Goal: Find contact information: Find contact information

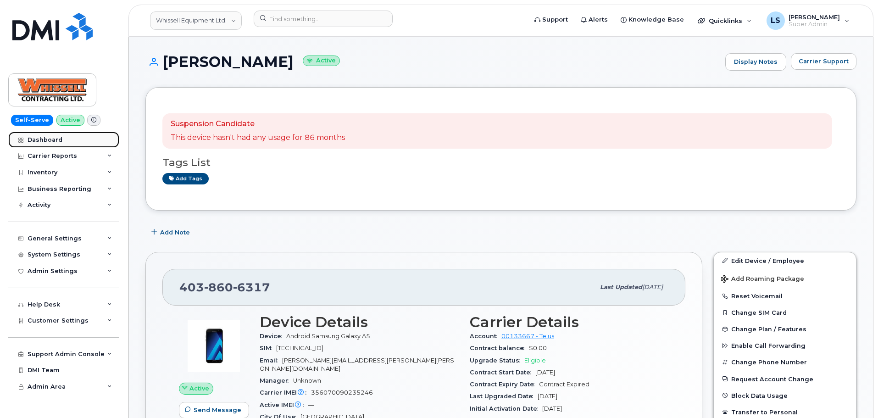
click at [56, 142] on div "Dashboard" at bounding box center [45, 139] width 35 height 7
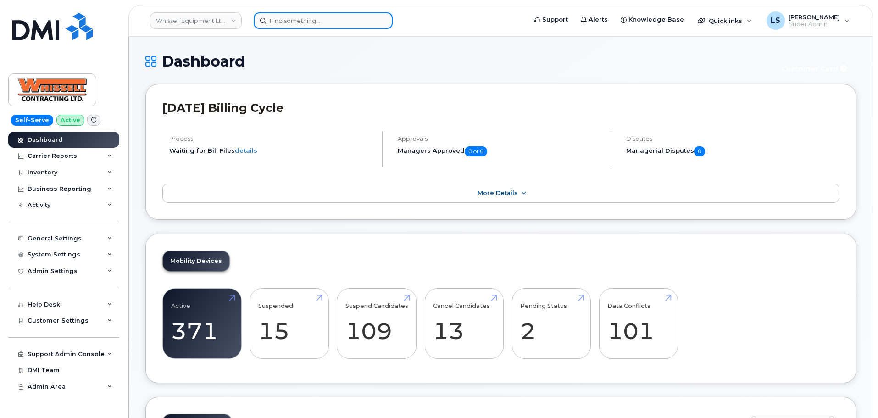
click at [304, 27] on input at bounding box center [323, 20] width 139 height 17
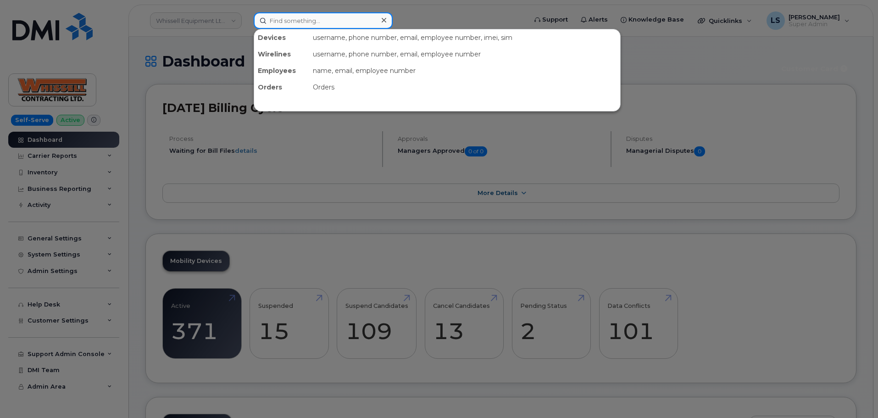
paste input "Logan Vogt"
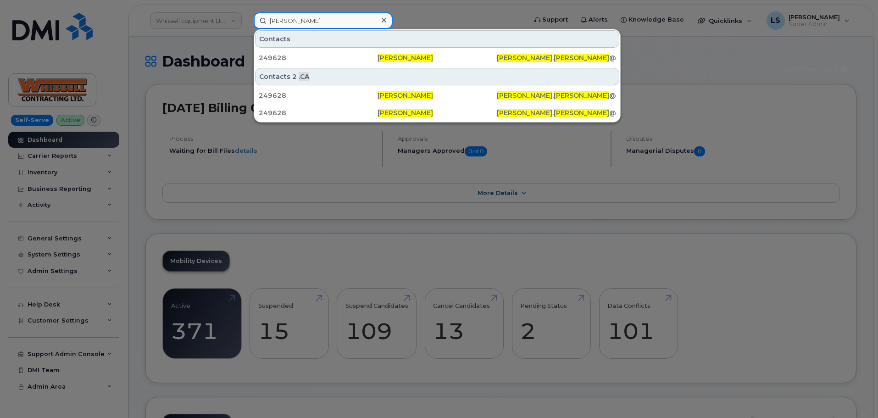
type input "Logan Vogt"
click at [384, 23] on icon at bounding box center [384, 20] width 5 height 7
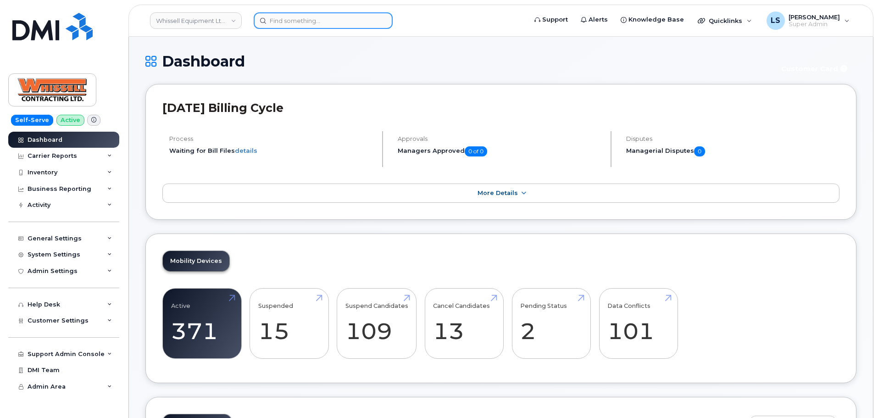
click at [368, 21] on input at bounding box center [323, 20] width 139 height 17
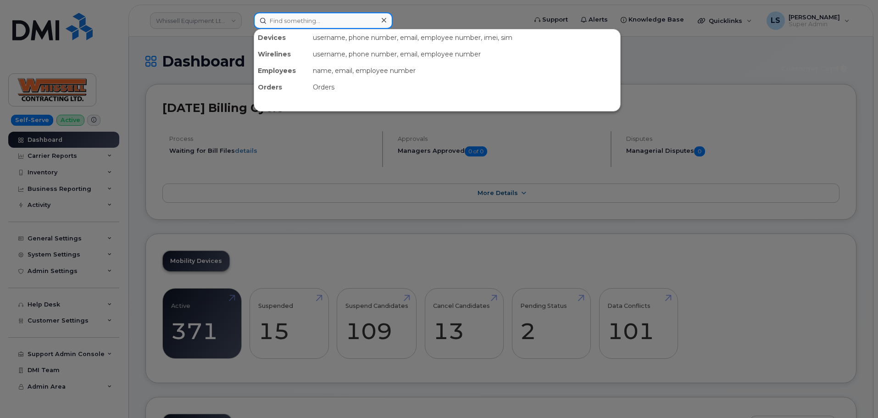
paste input "LOGAN.VOGT@KIEWIT.COM"
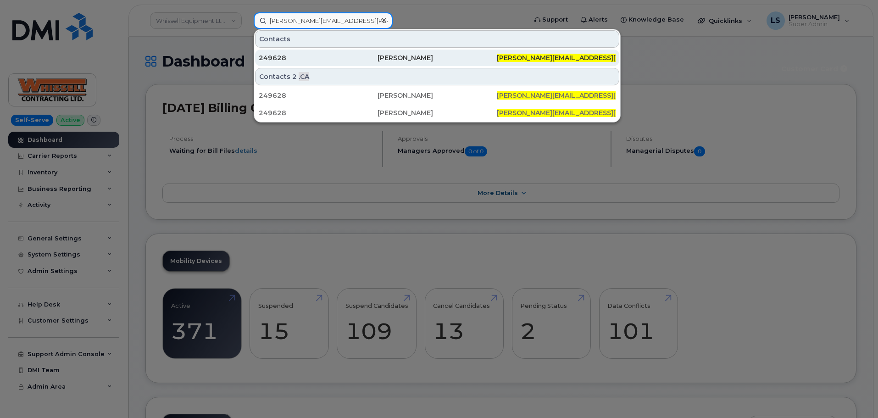
type input "LOGAN.VOGT@KIEWIT.COM"
click at [406, 61] on div "Logan Vogt" at bounding box center [437, 57] width 119 height 9
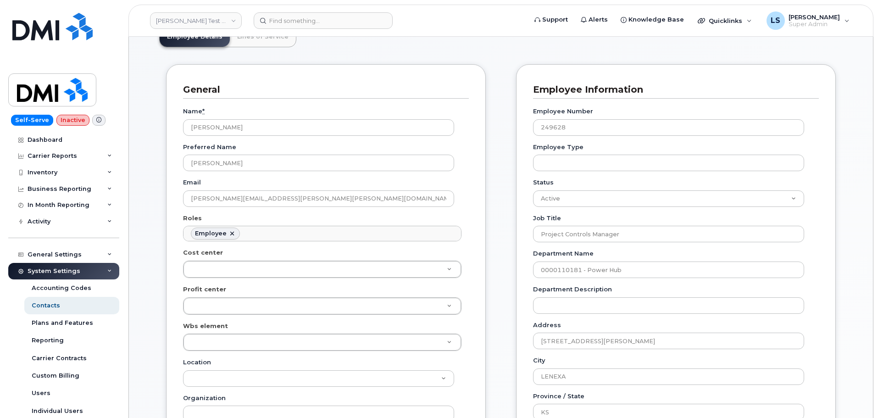
scroll to position [46, 0]
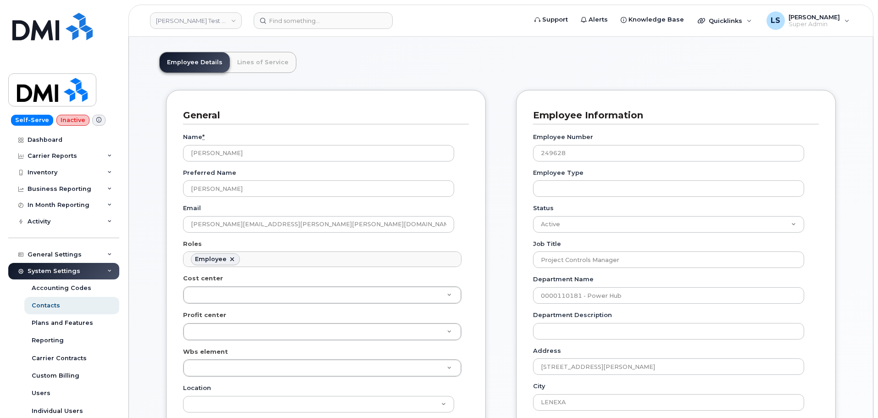
drag, startPoint x: 287, startPoint y: 214, endPoint x: 237, endPoint y: 214, distance: 50.5
click at [237, 214] on div "Email LOGAN.VOGT@KIEWIT.COM" at bounding box center [322, 218] width 278 height 29
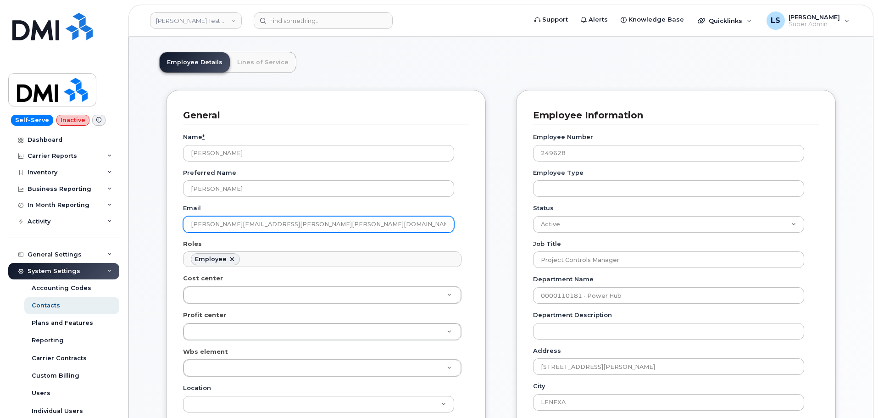
drag, startPoint x: 289, startPoint y: 221, endPoint x: 130, endPoint y: 222, distance: 159.2
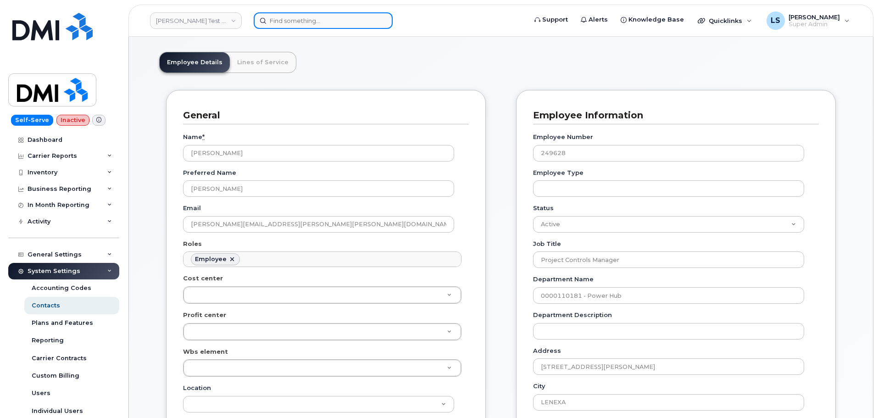
click at [311, 26] on input at bounding box center [323, 20] width 139 height 17
paste input "LOGAN.VOGT@KIEWIT.COM"
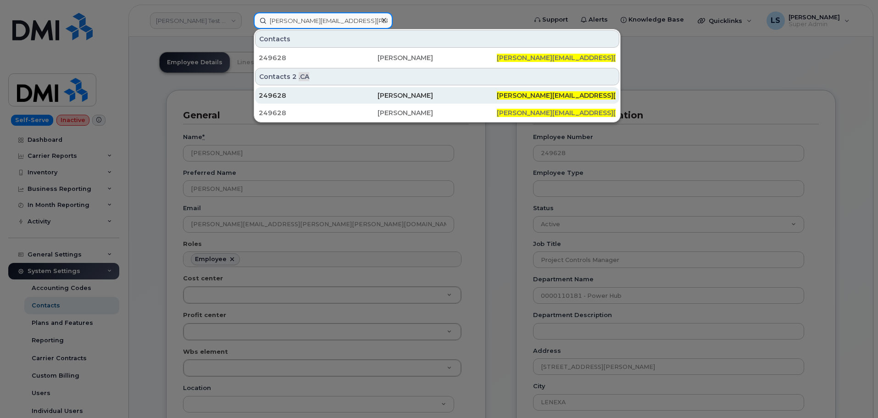
type input "LOGAN.VOGT@KIEWIT.COM"
click at [378, 100] on div "249628" at bounding box center [437, 95] width 119 height 17
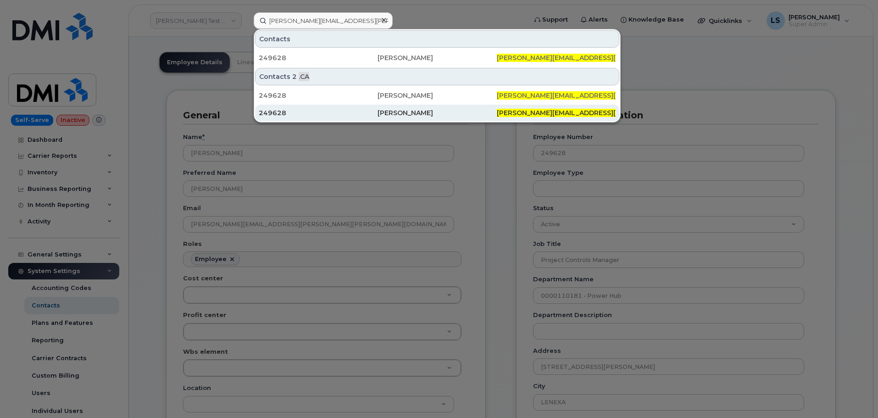
click at [272, 113] on div "249628" at bounding box center [318, 112] width 119 height 9
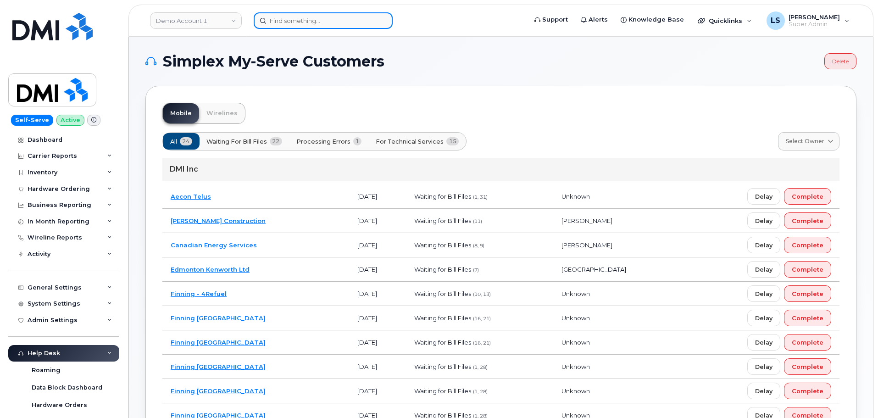
click at [307, 19] on input at bounding box center [323, 20] width 139 height 17
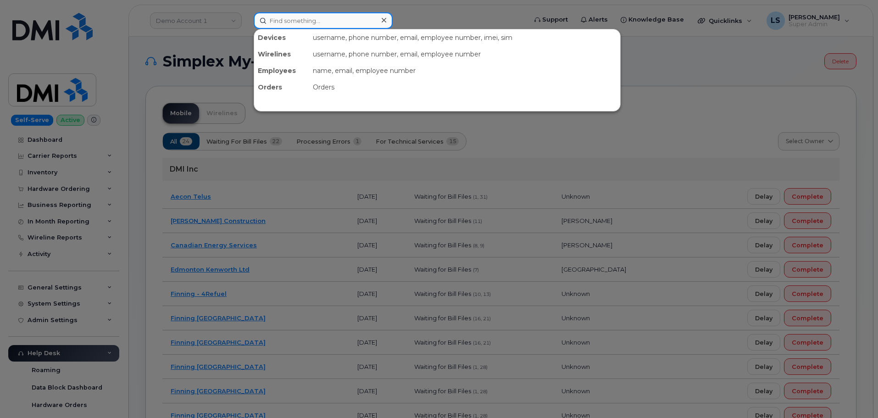
paste input "[PERSON_NAME]"
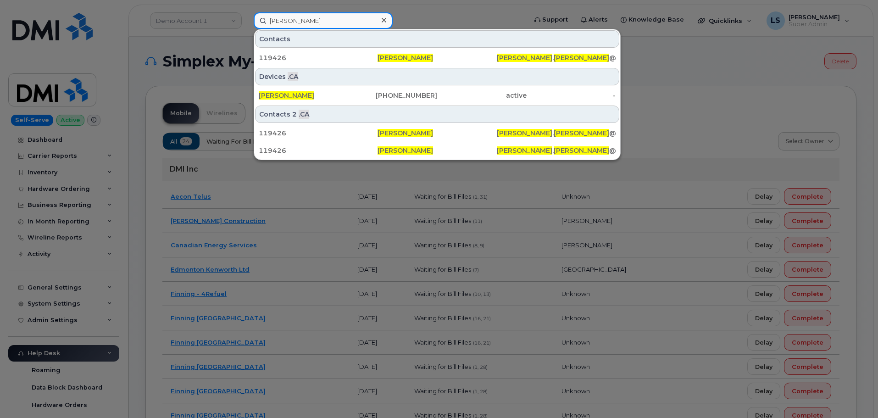
type input "[PERSON_NAME]"
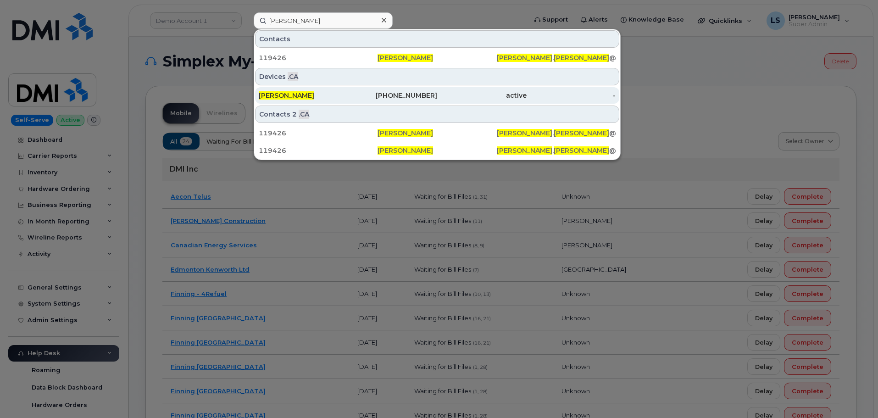
click at [359, 94] on div "[PHONE_NUMBER]" at bounding box center [392, 95] width 89 height 9
